Goal: Find specific page/section: Find specific page/section

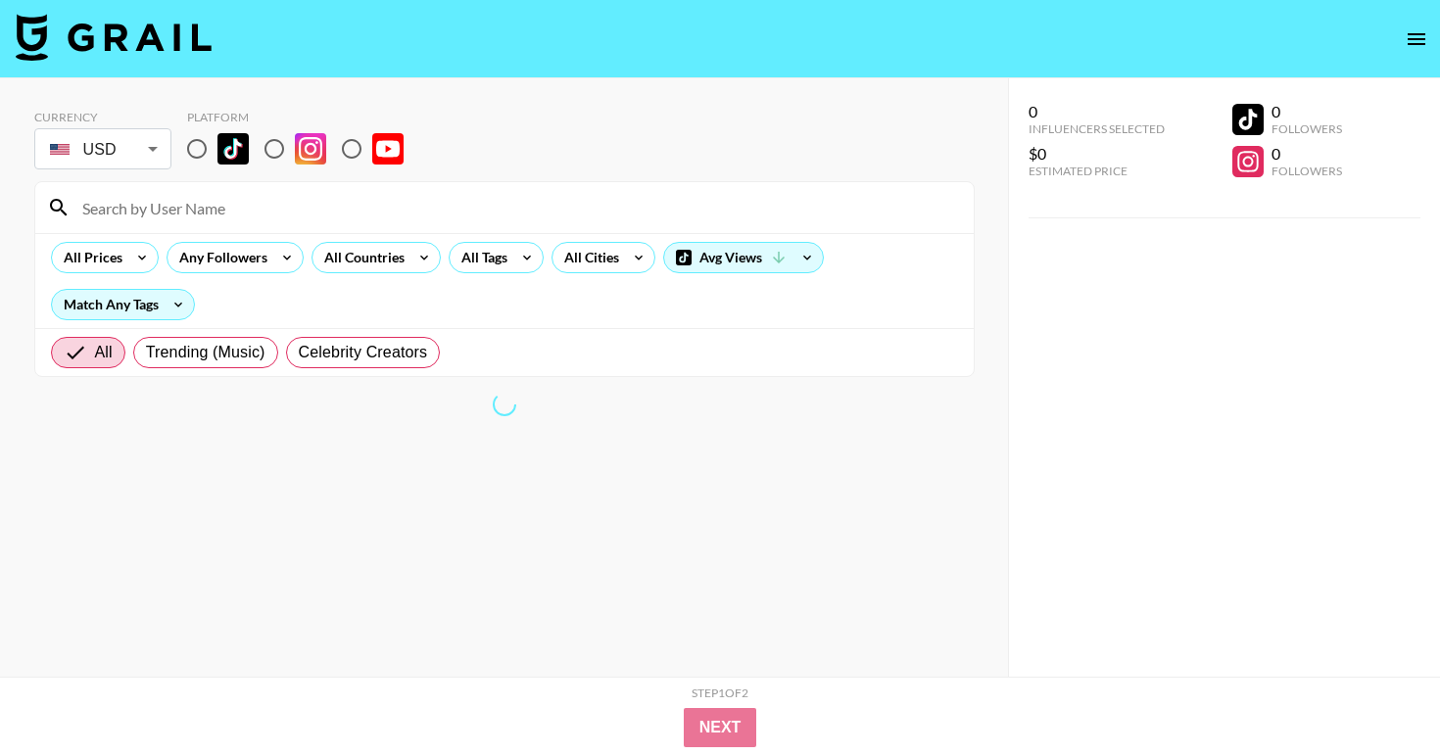
click at [313, 211] on input at bounding box center [516, 207] width 891 height 31
paste input "@thejonathanclark"
type input "@thejonathanclark"
click at [203, 146] on input "radio" at bounding box center [196, 148] width 41 height 41
radio input "true"
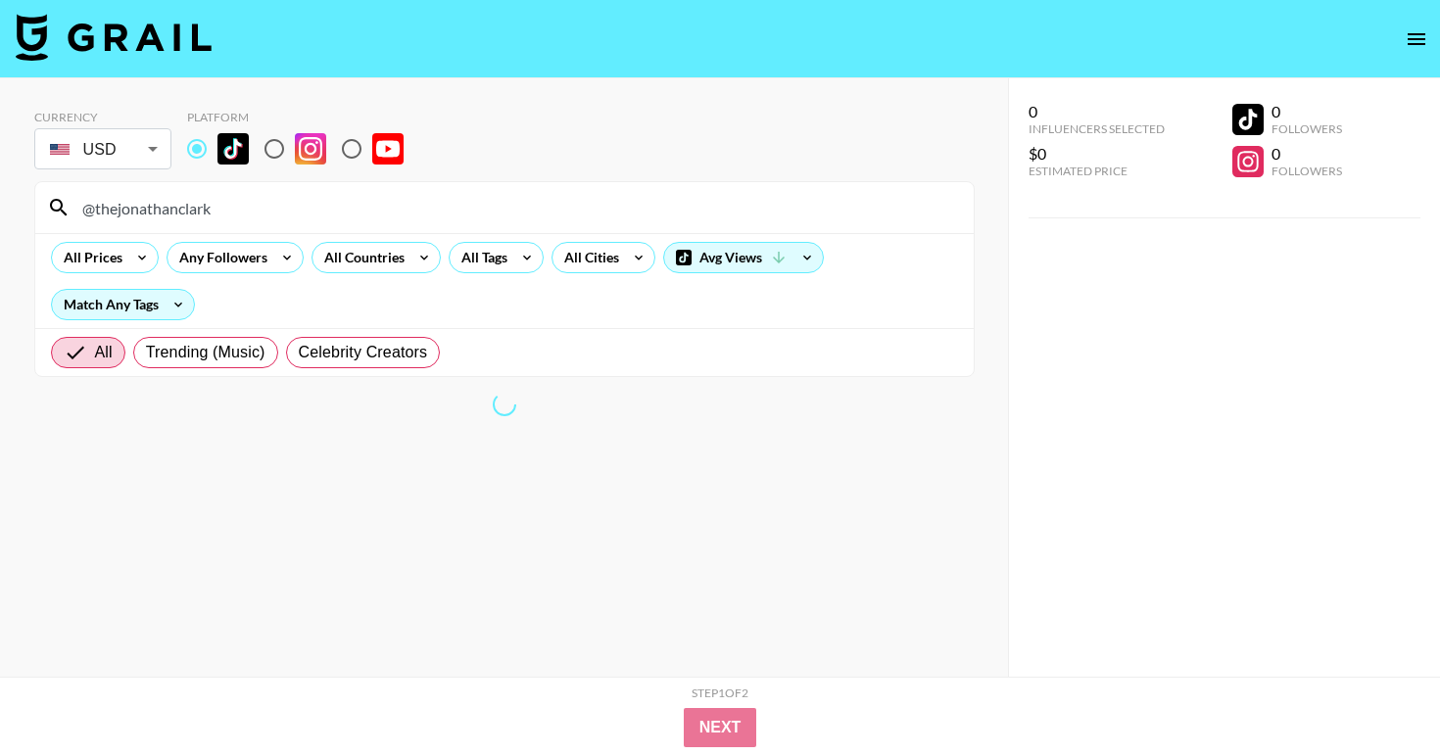
click at [291, 202] on input "@thejonathanclark" at bounding box center [516, 207] width 891 height 31
click at [267, 208] on input "@thejonathanclark" at bounding box center [516, 207] width 891 height 31
click at [216, 214] on input "@thejonathanclark" at bounding box center [516, 207] width 891 height 31
type input "@thejonathanclark"
